Goal: Transaction & Acquisition: Purchase product/service

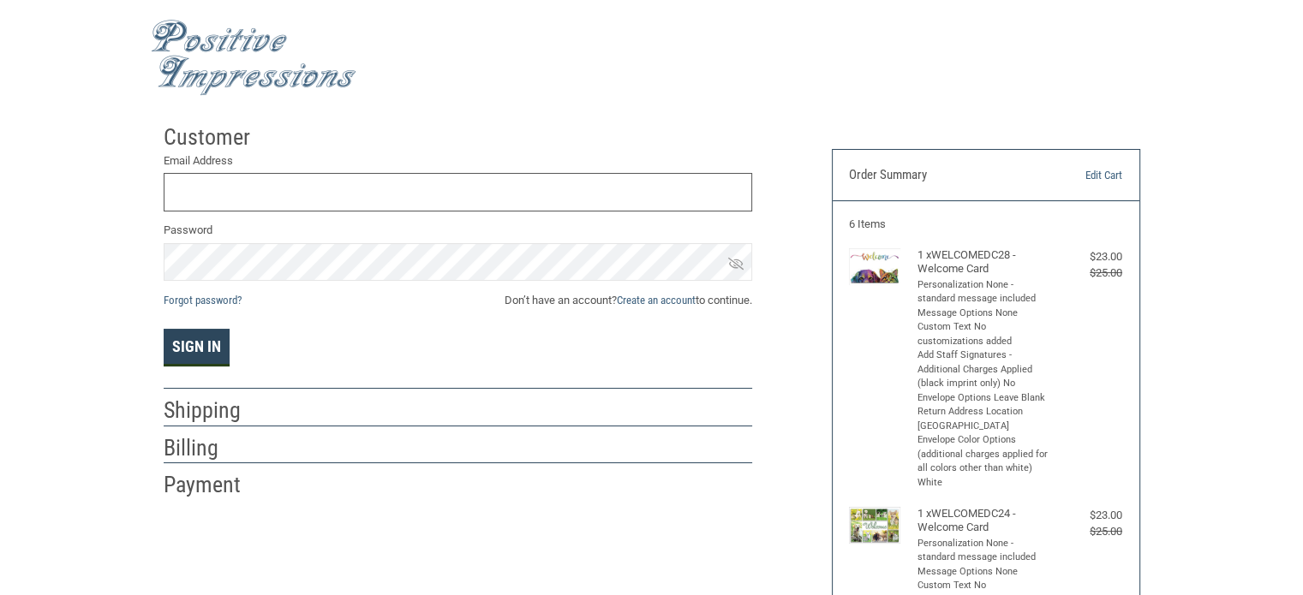
type input "[EMAIL_ADDRESS][DOMAIN_NAME]"
click at [185, 352] on button "Sign In" at bounding box center [197, 348] width 66 height 38
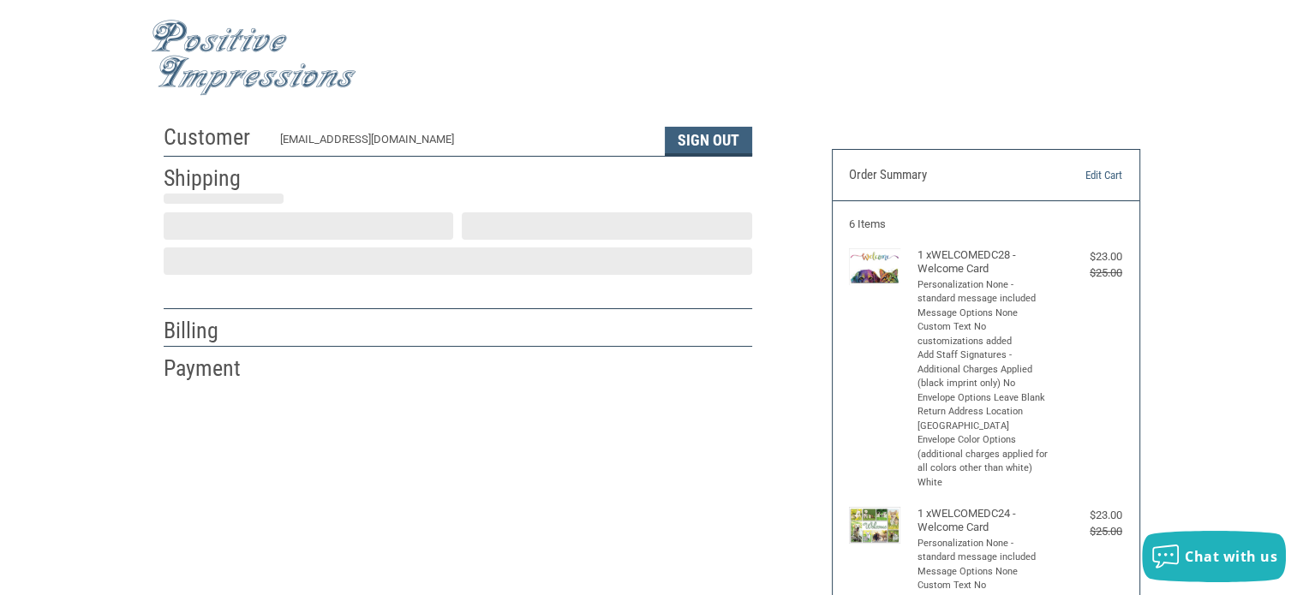
scroll to position [38, 0]
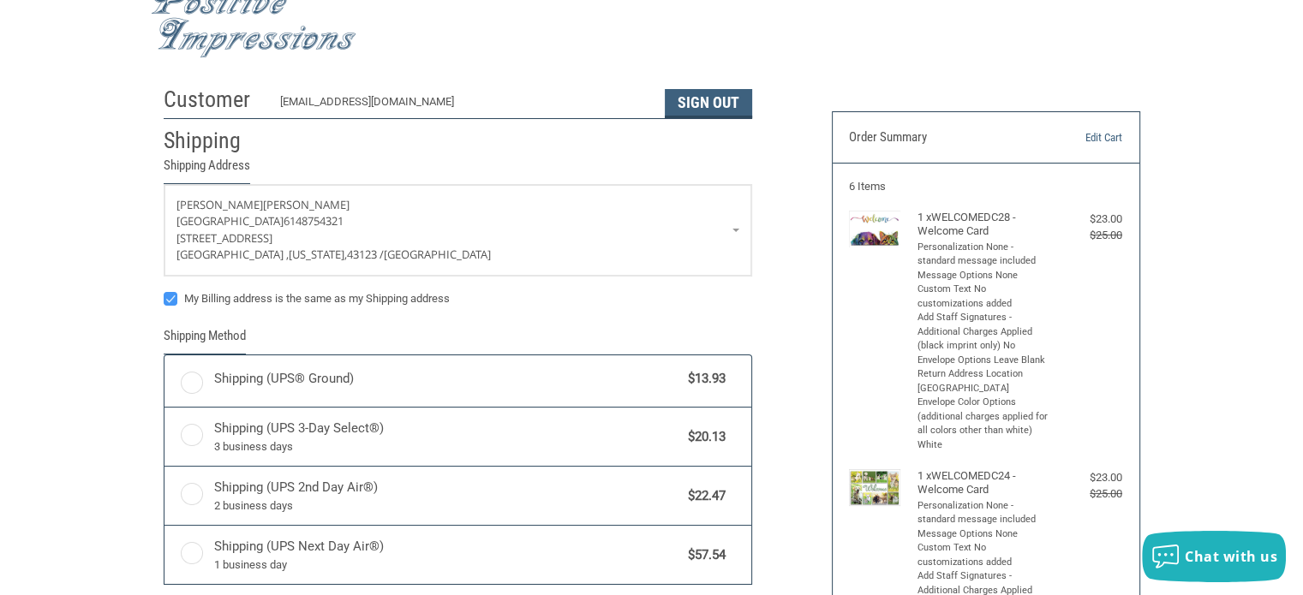
radio input "true"
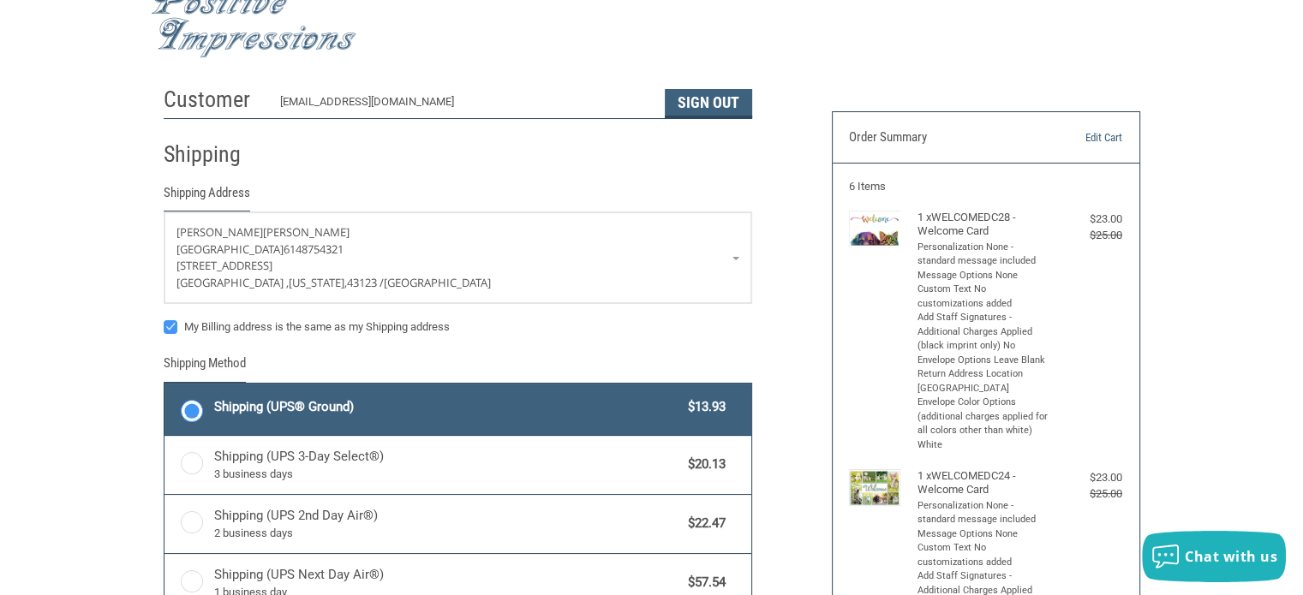
click at [194, 410] on label "Shipping (UPS® Ground) $13.93" at bounding box center [458, 409] width 587 height 51
click at [165, 386] on input "Shipping (UPS® Ground) $13.93" at bounding box center [165, 386] width 1 height 1
click at [165, 326] on label "My Billing address is the same as my Shipping address" at bounding box center [458, 327] width 589 height 14
click at [165, 320] on input "My Billing address is the same as my Shipping address" at bounding box center [164, 319] width 1 height 1
checkbox input "false"
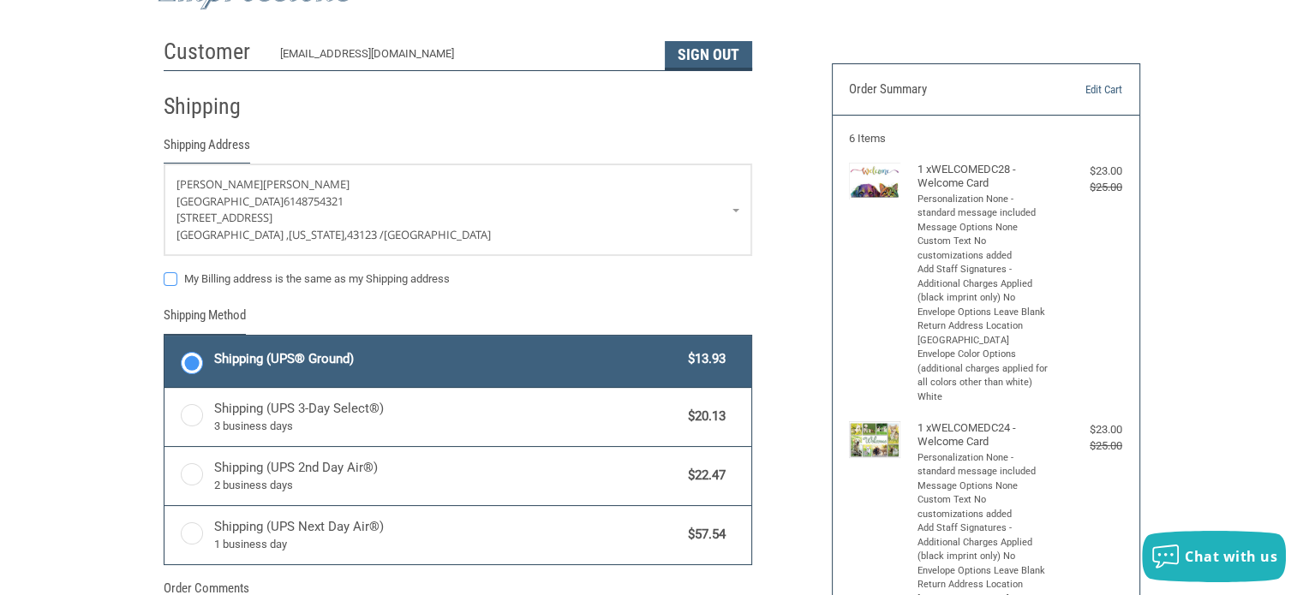
scroll to position [323, 0]
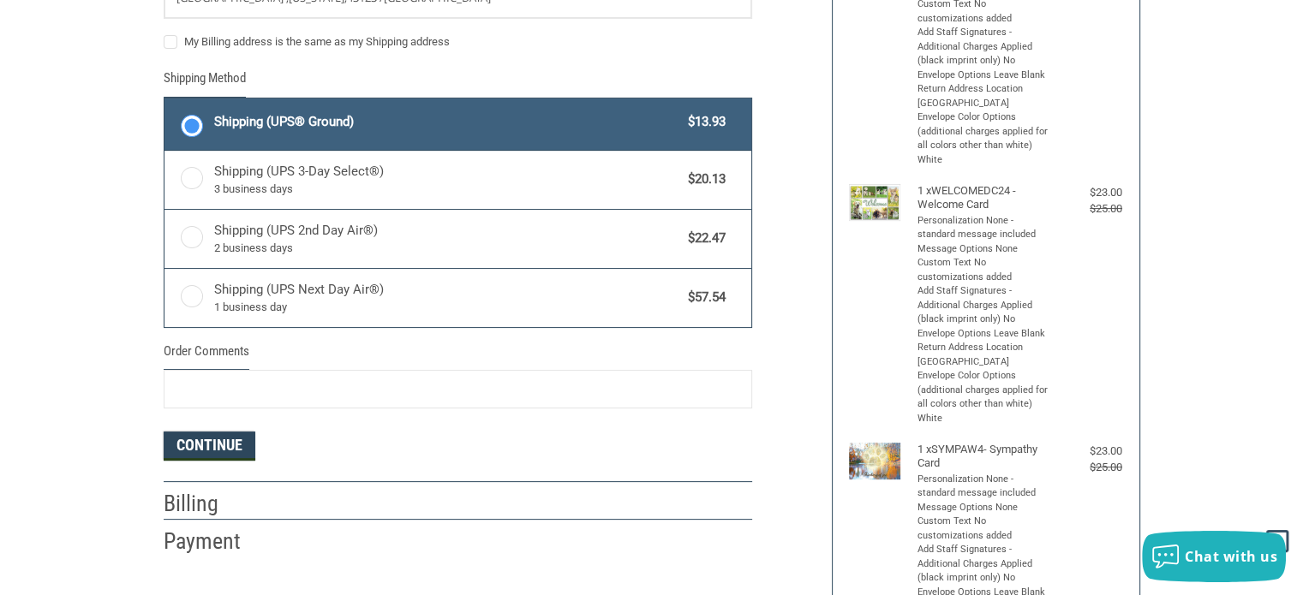
click at [188, 442] on button "Continue" at bounding box center [210, 446] width 92 height 29
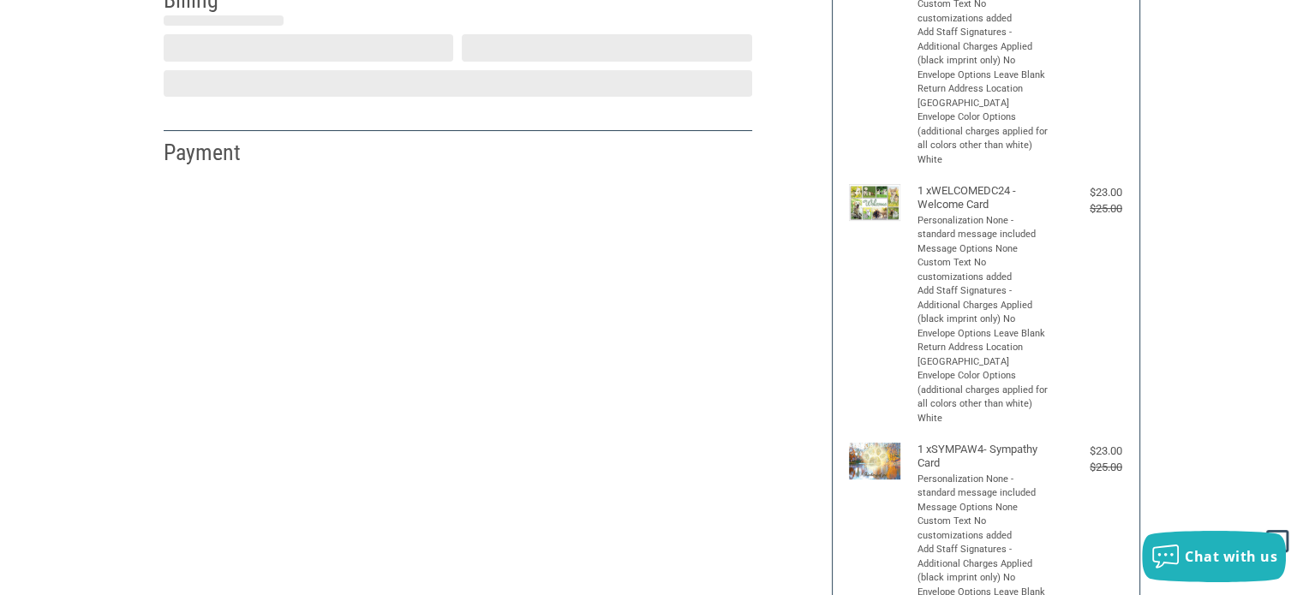
select select "US"
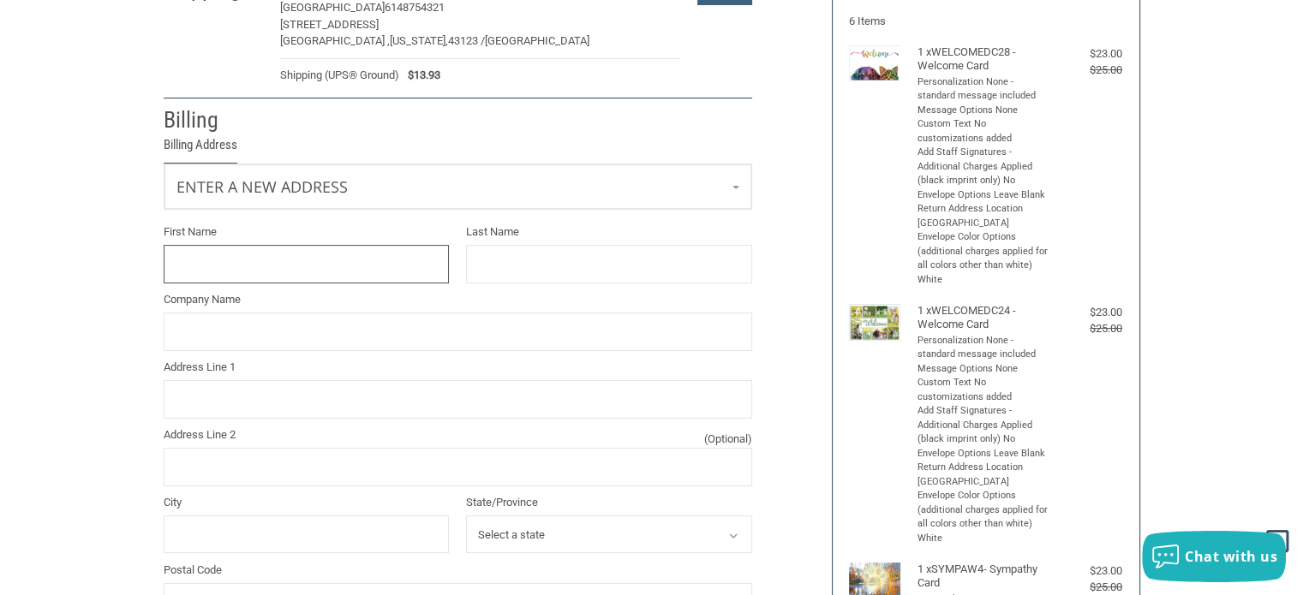
scroll to position [182, 0]
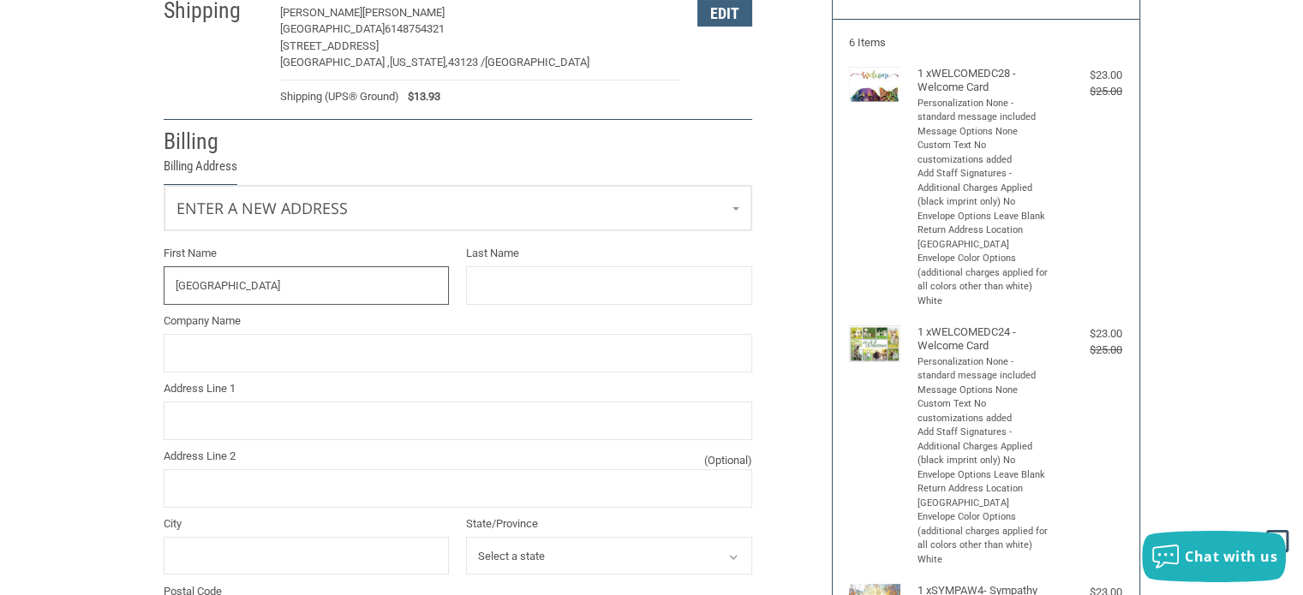
type input "[GEOGRAPHIC_DATA]"
type input "VET HOSP"
type input "G"
type input "HEARTLAND VET PARTNERS"
type input "[STREET_ADDRESS][PERSON_NAME]"
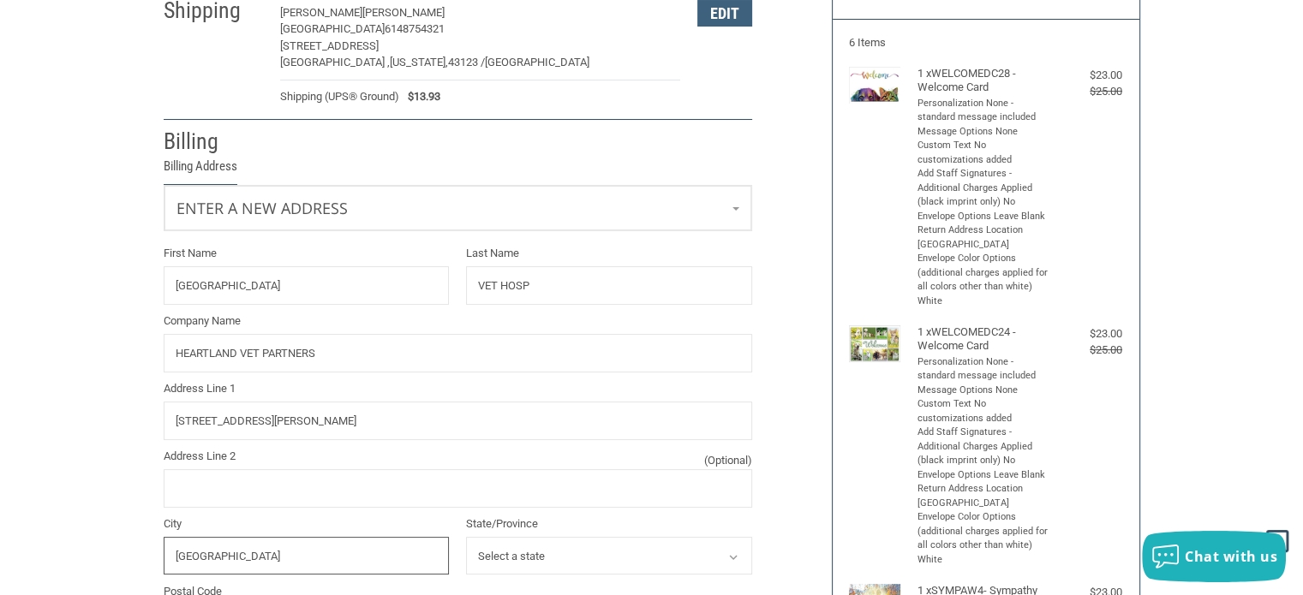
type input "[GEOGRAPHIC_DATA]"
select select "IL"
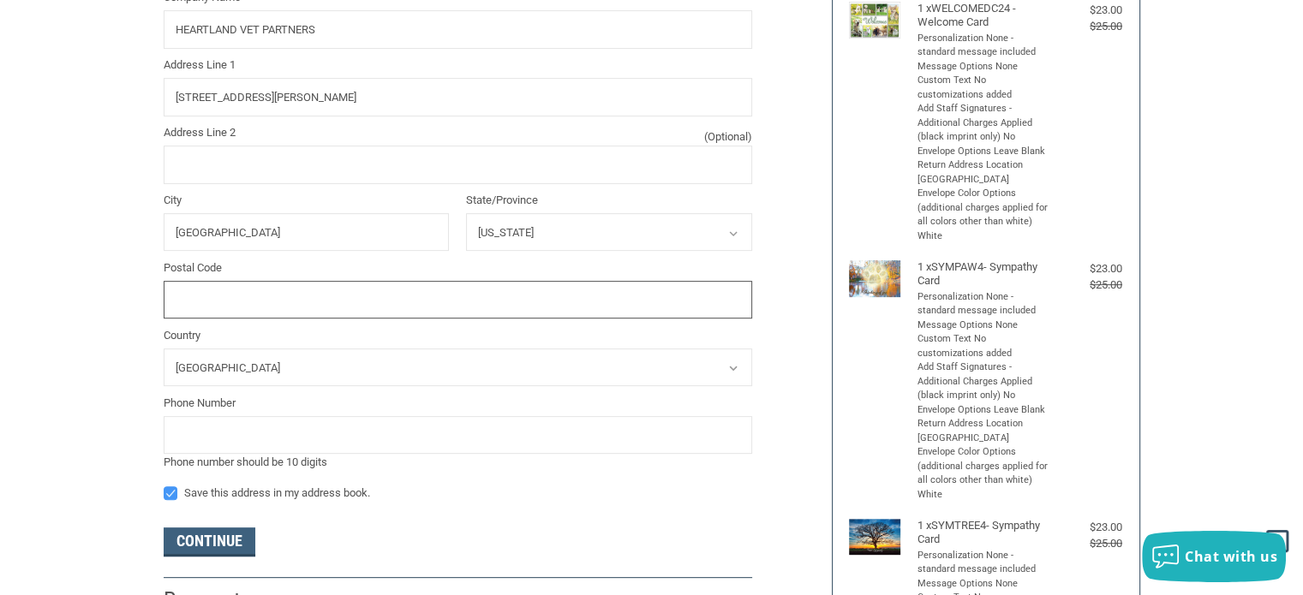
scroll to position [507, 0]
type input "60603"
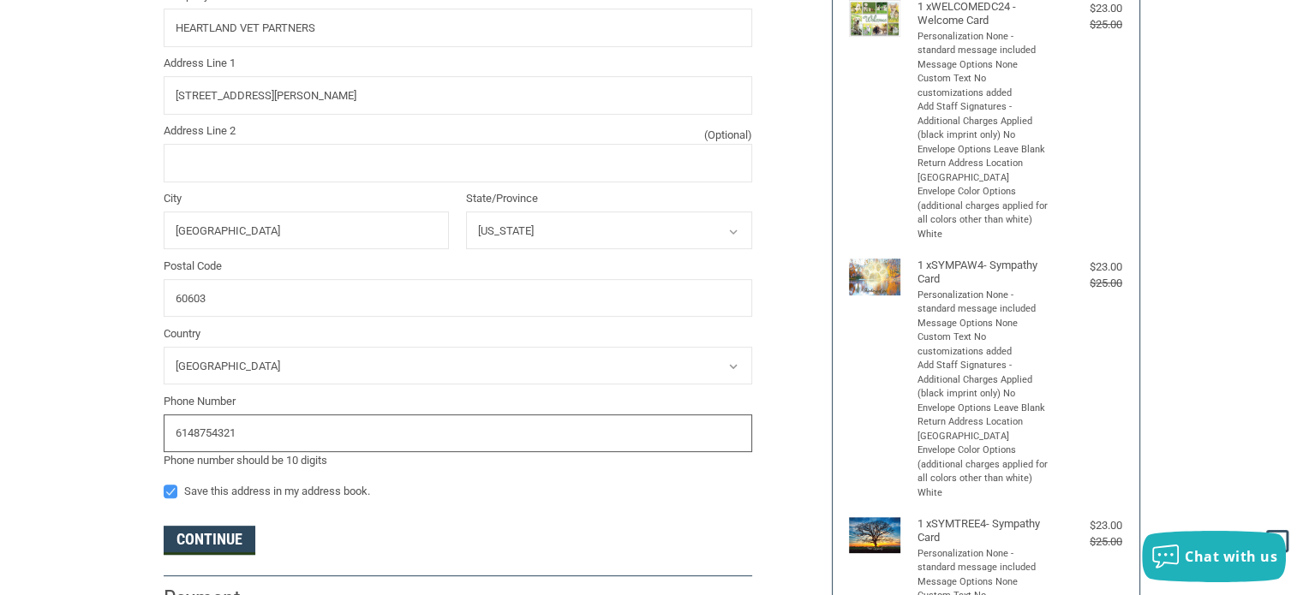
type input "6148754321"
click at [189, 537] on button "Continue" at bounding box center [210, 540] width 92 height 29
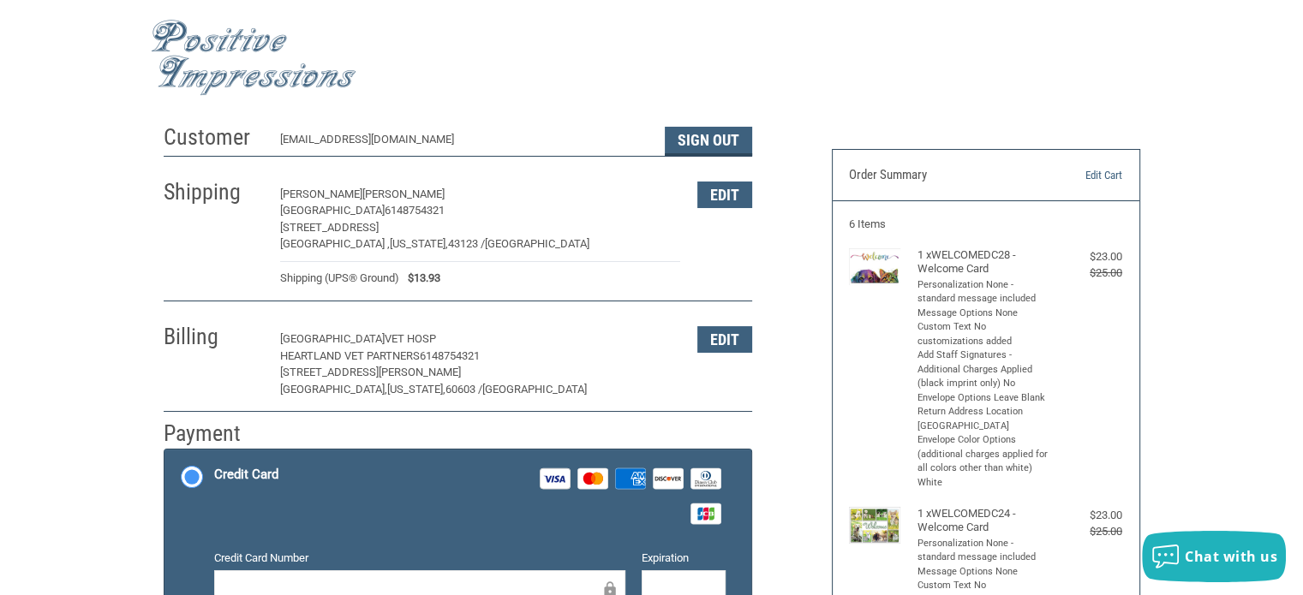
scroll to position [0, 0]
